Goal: Obtain resource: Download file/media

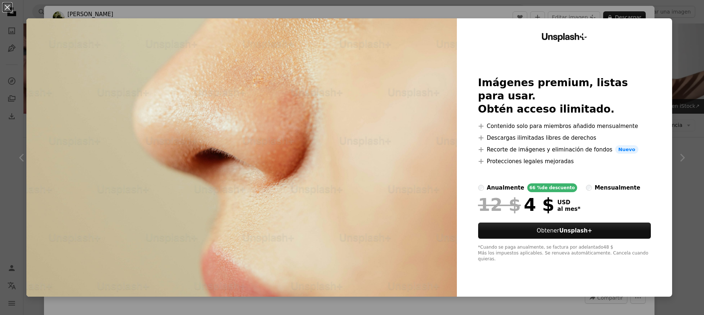
scroll to position [1026, 0]
click at [676, 135] on div "An X shape Unsplash+ Imágenes premium, listas para usar. Obtén acceso ilimitado…" at bounding box center [352, 157] width 704 height 315
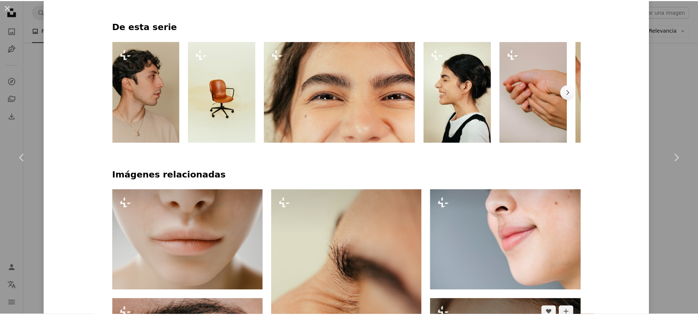
scroll to position [476, 0]
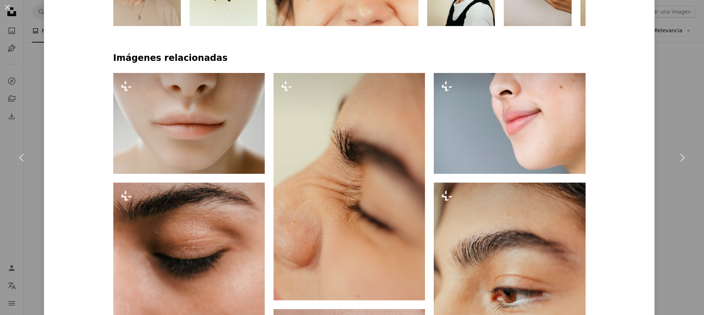
click at [33, 53] on div "An X shape Chevron left Chevron right [PERSON_NAME] Para Unsplash+ A heart A pl…" at bounding box center [352, 157] width 704 height 315
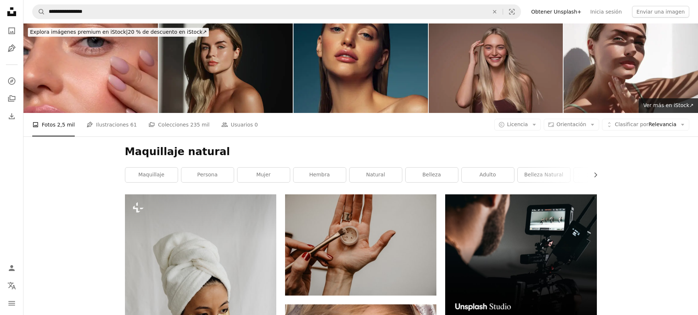
click at [492, 63] on img at bounding box center [496, 67] width 135 height 89
